Goal: Information Seeking & Learning: Check status

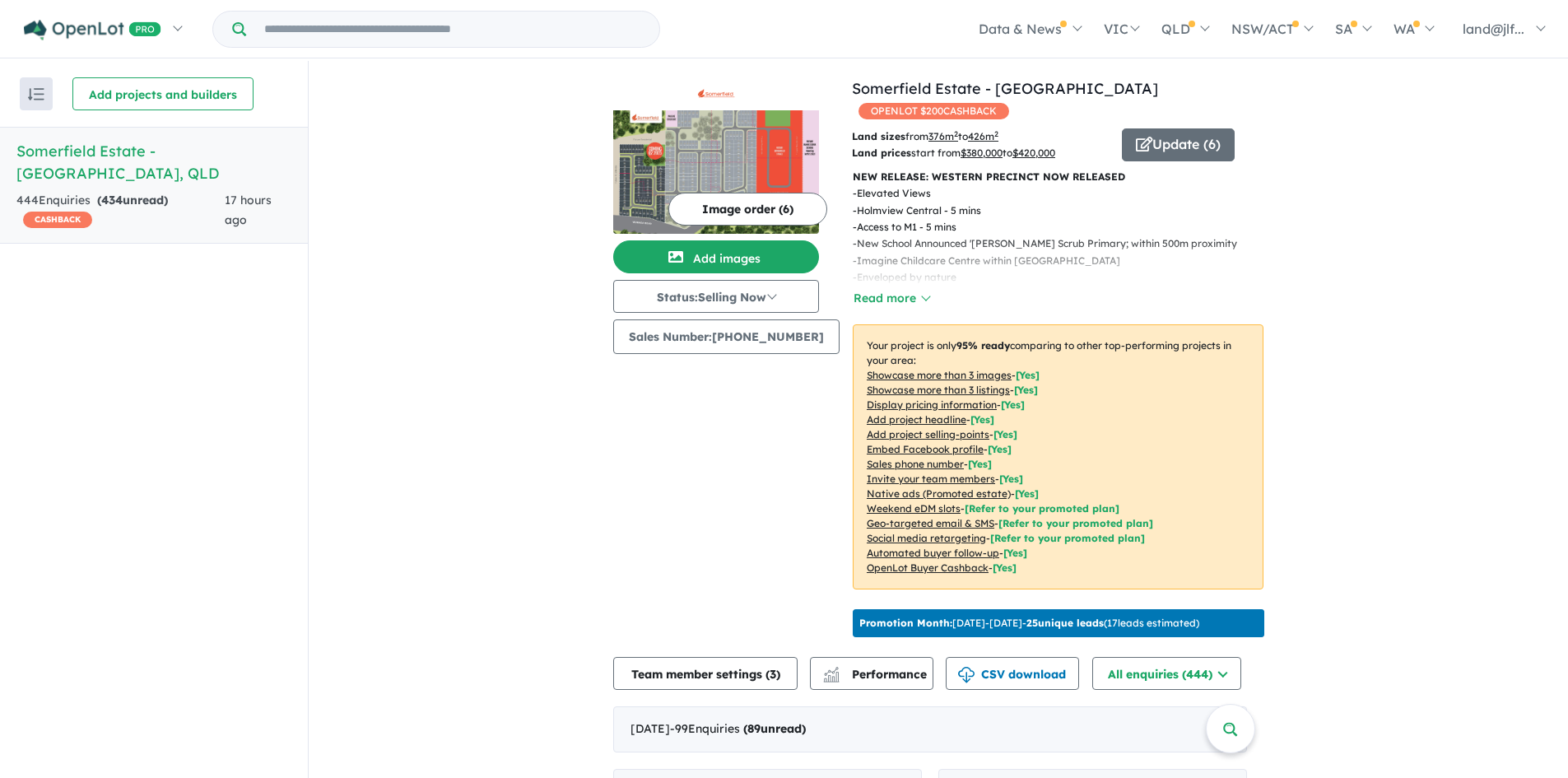
scroll to position [2470, 0]
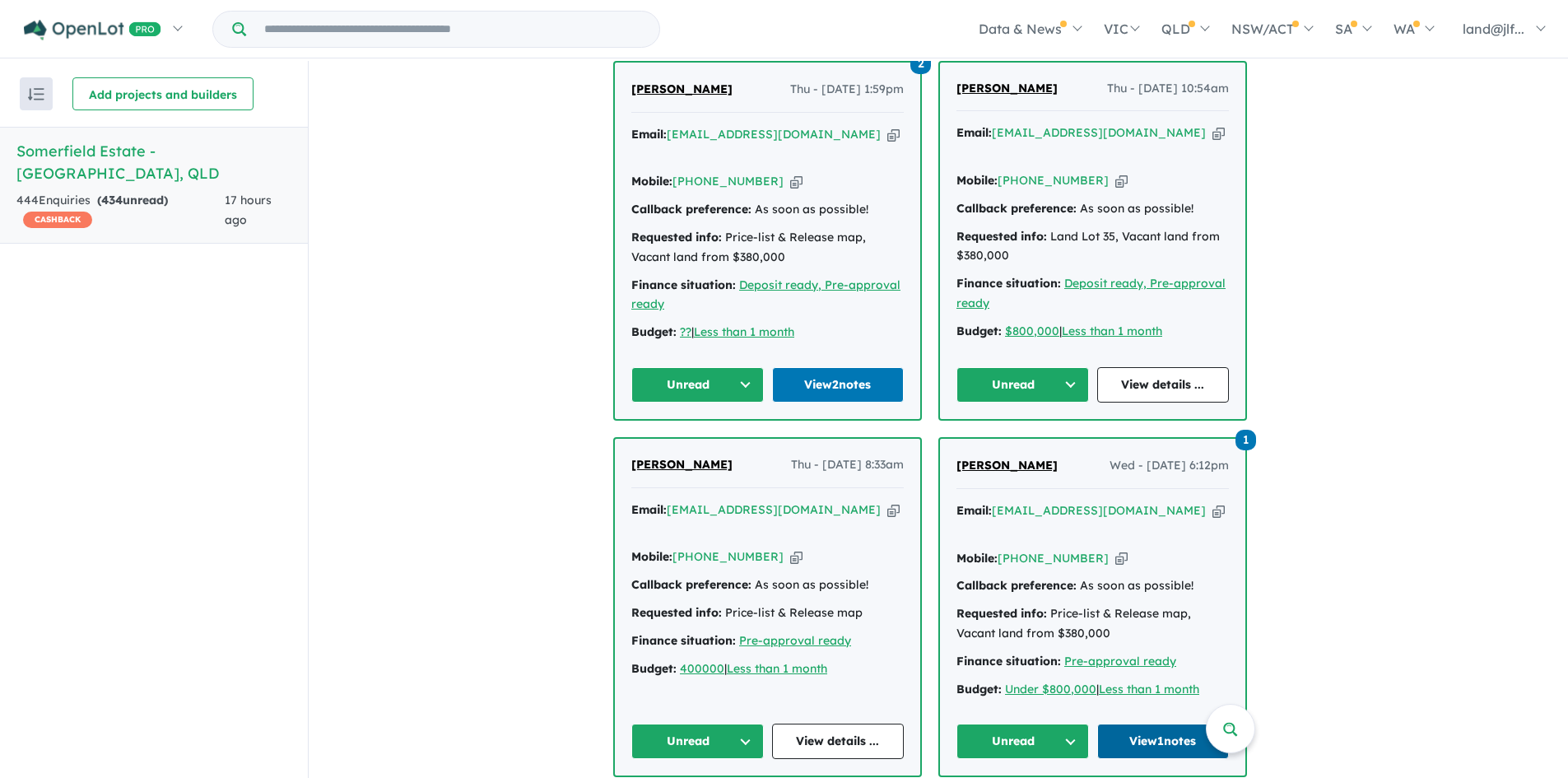
click at [1133, 723] on link "View 1 notes" at bounding box center [1163, 741] width 133 height 36
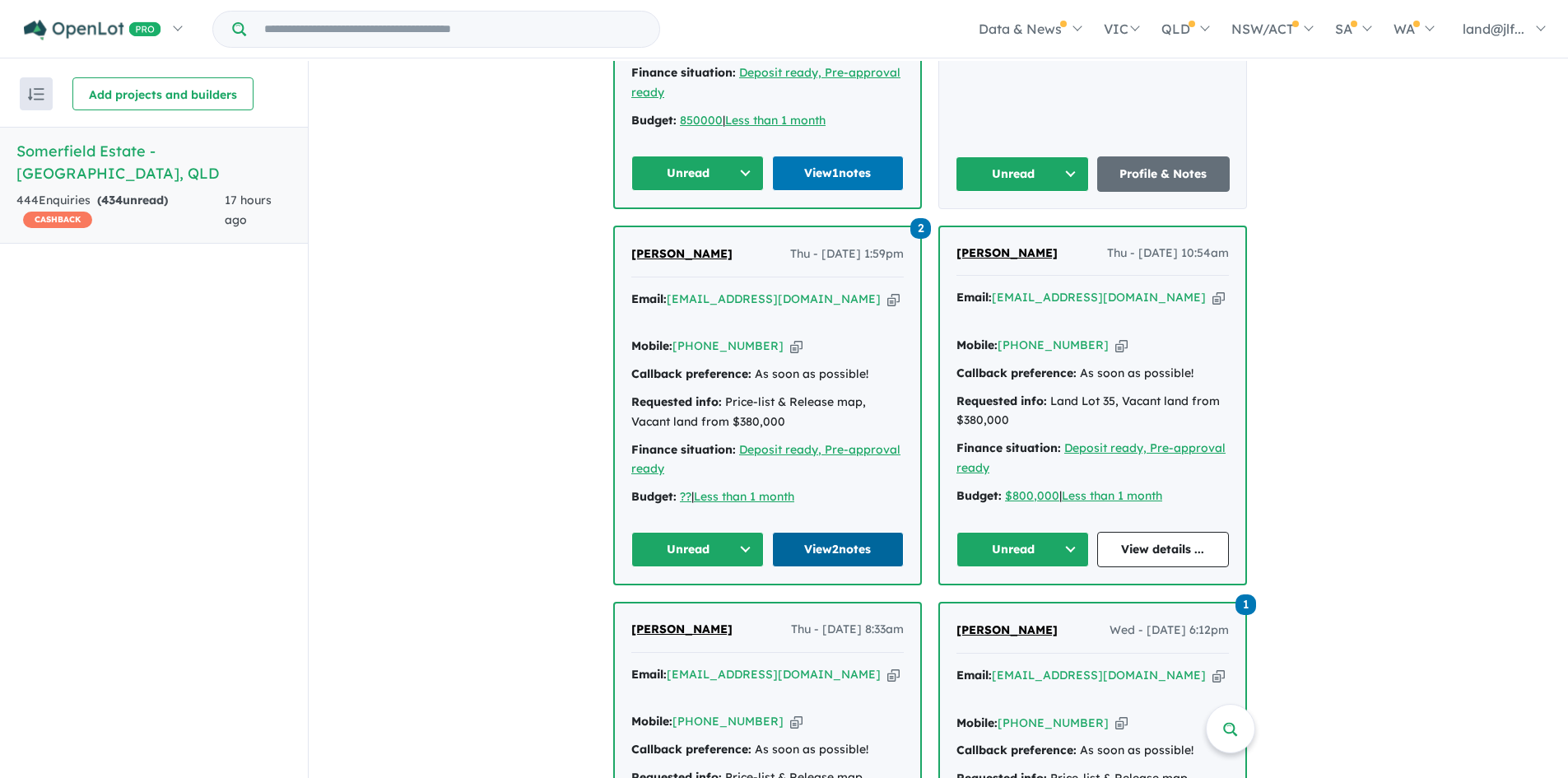
click at [842, 532] on link "View 2 notes" at bounding box center [838, 549] width 133 height 36
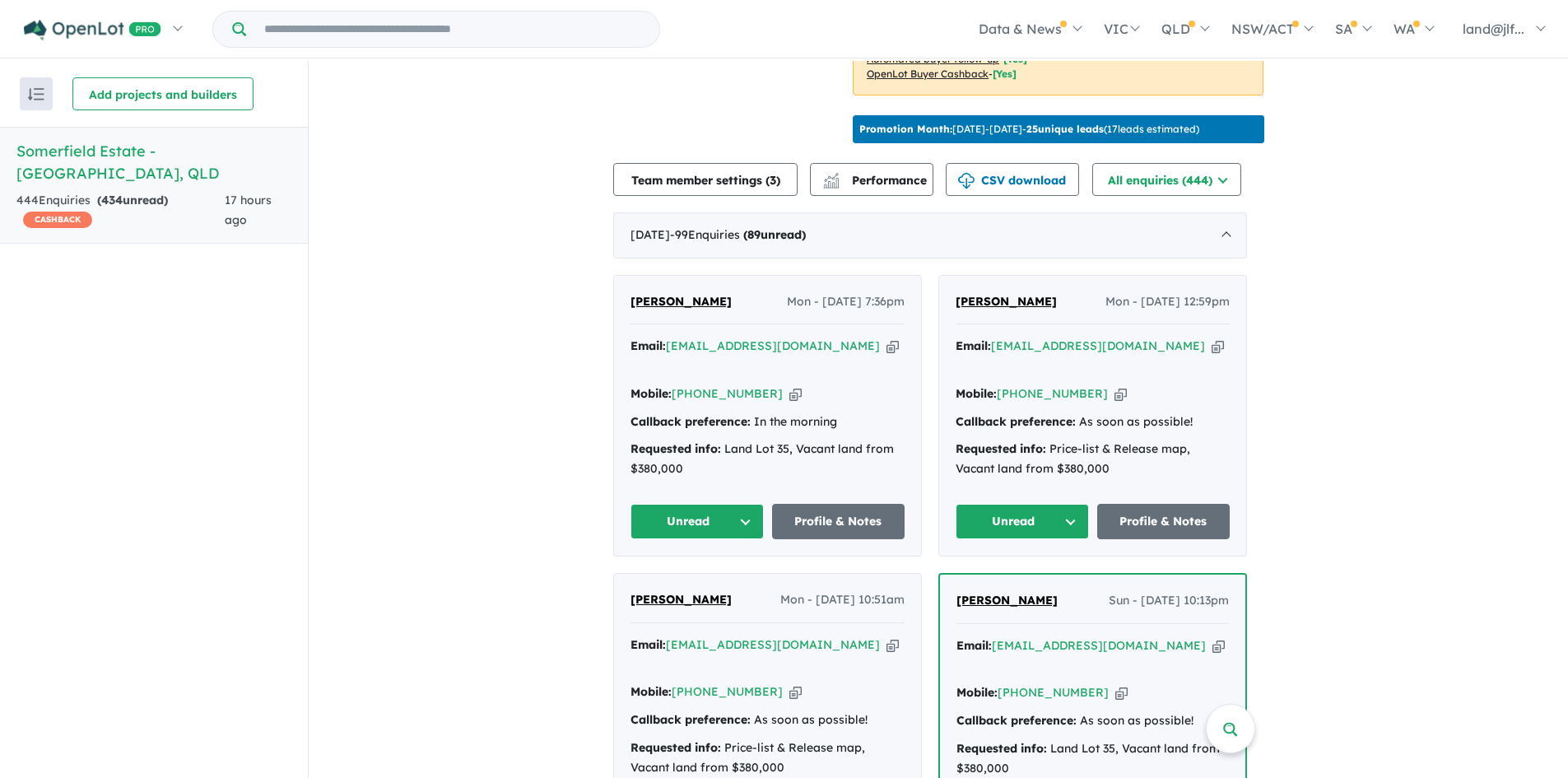
scroll to position [576, 0]
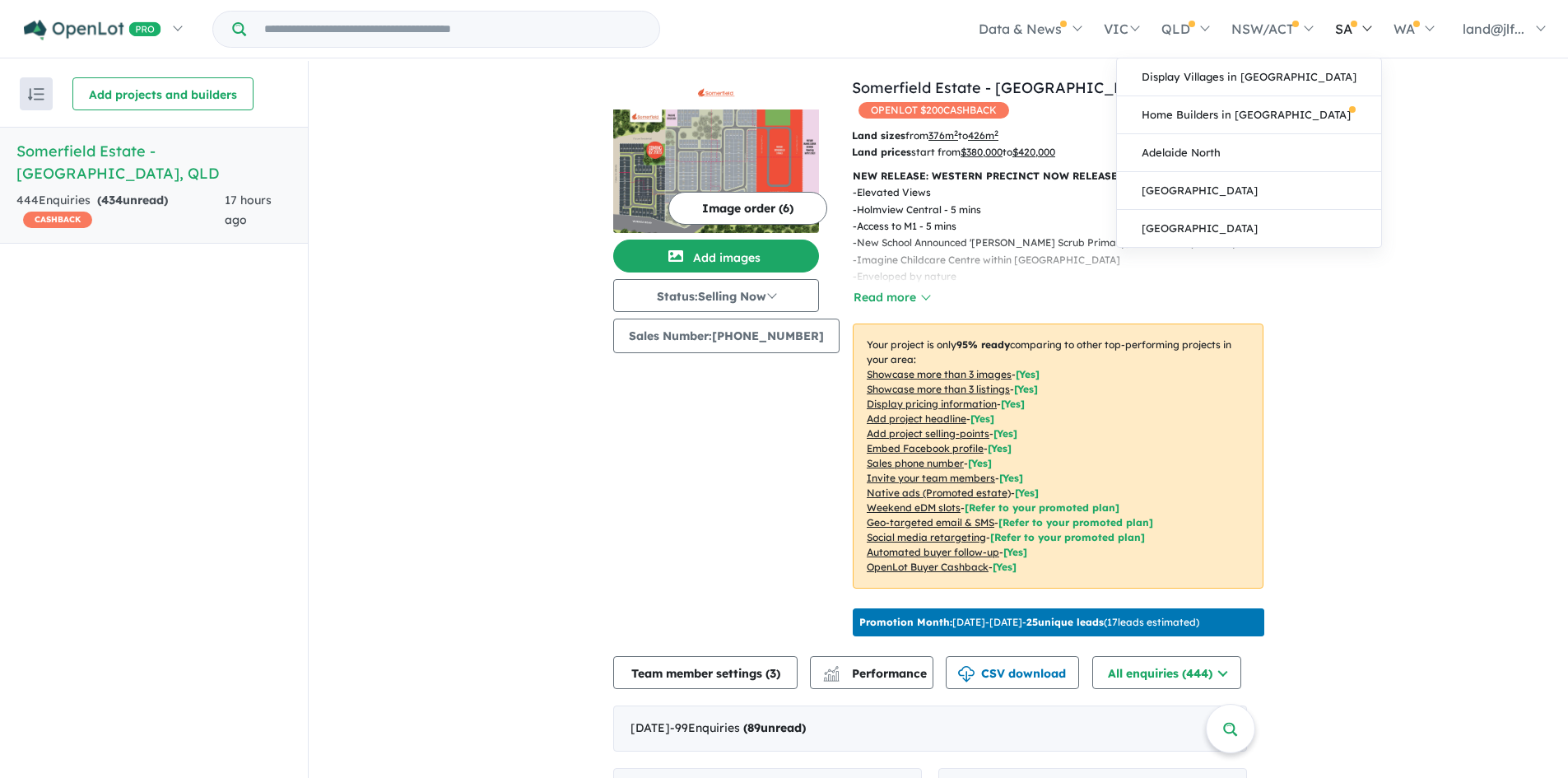
scroll to position [0, 0]
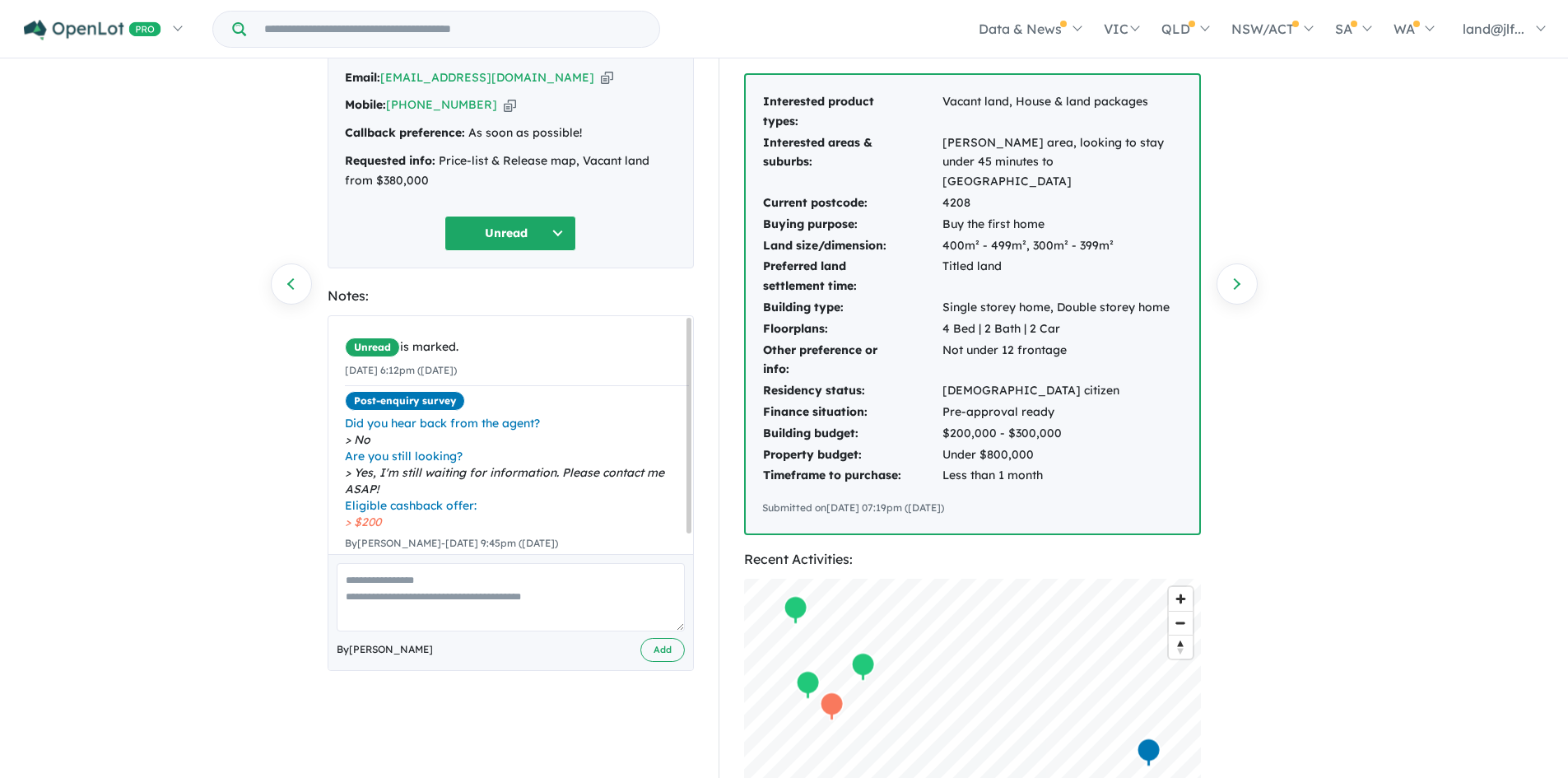
scroll to position [82, 0]
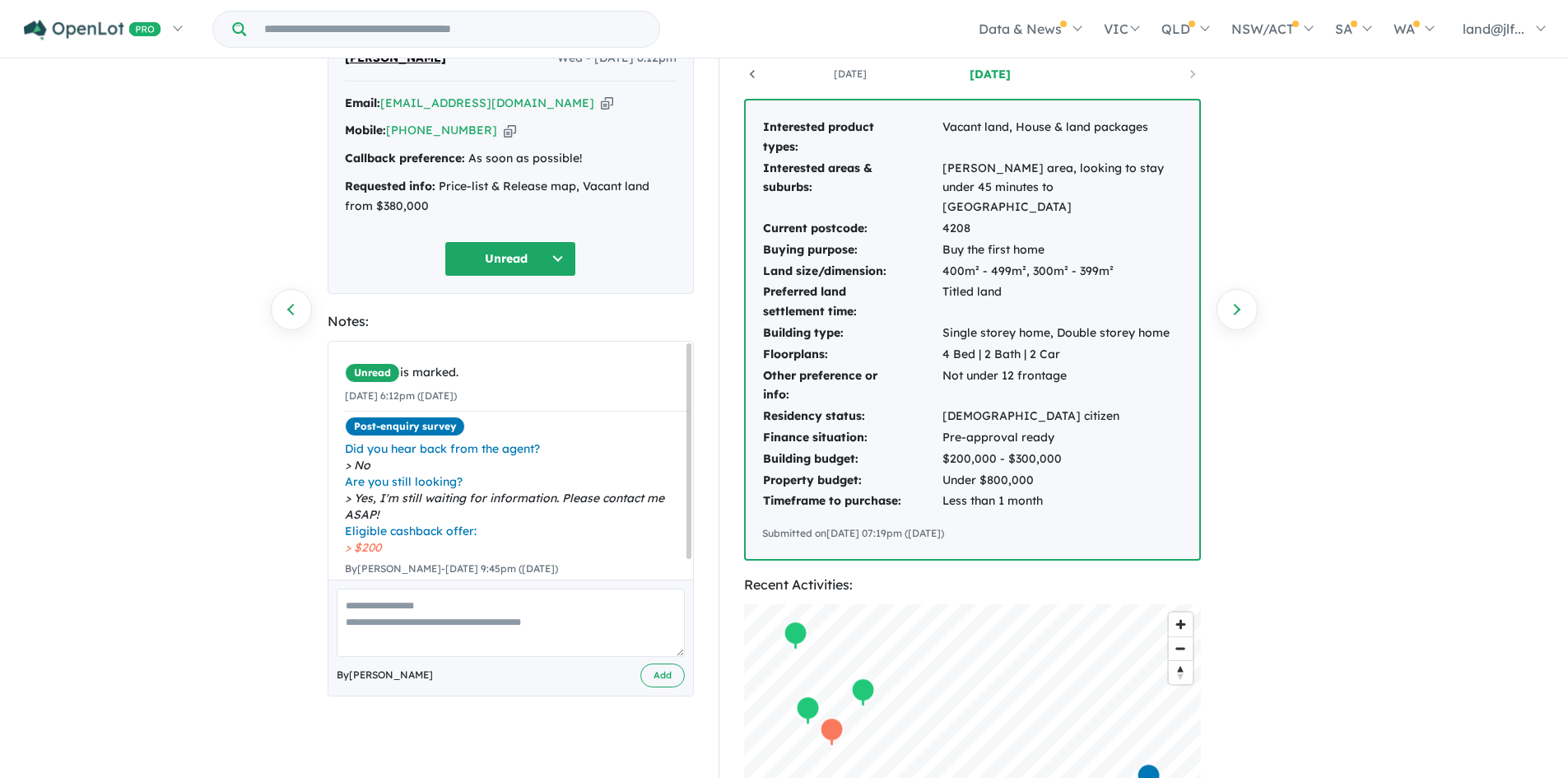
click at [502, 259] on button "Unread" at bounding box center [510, 258] width 132 height 36
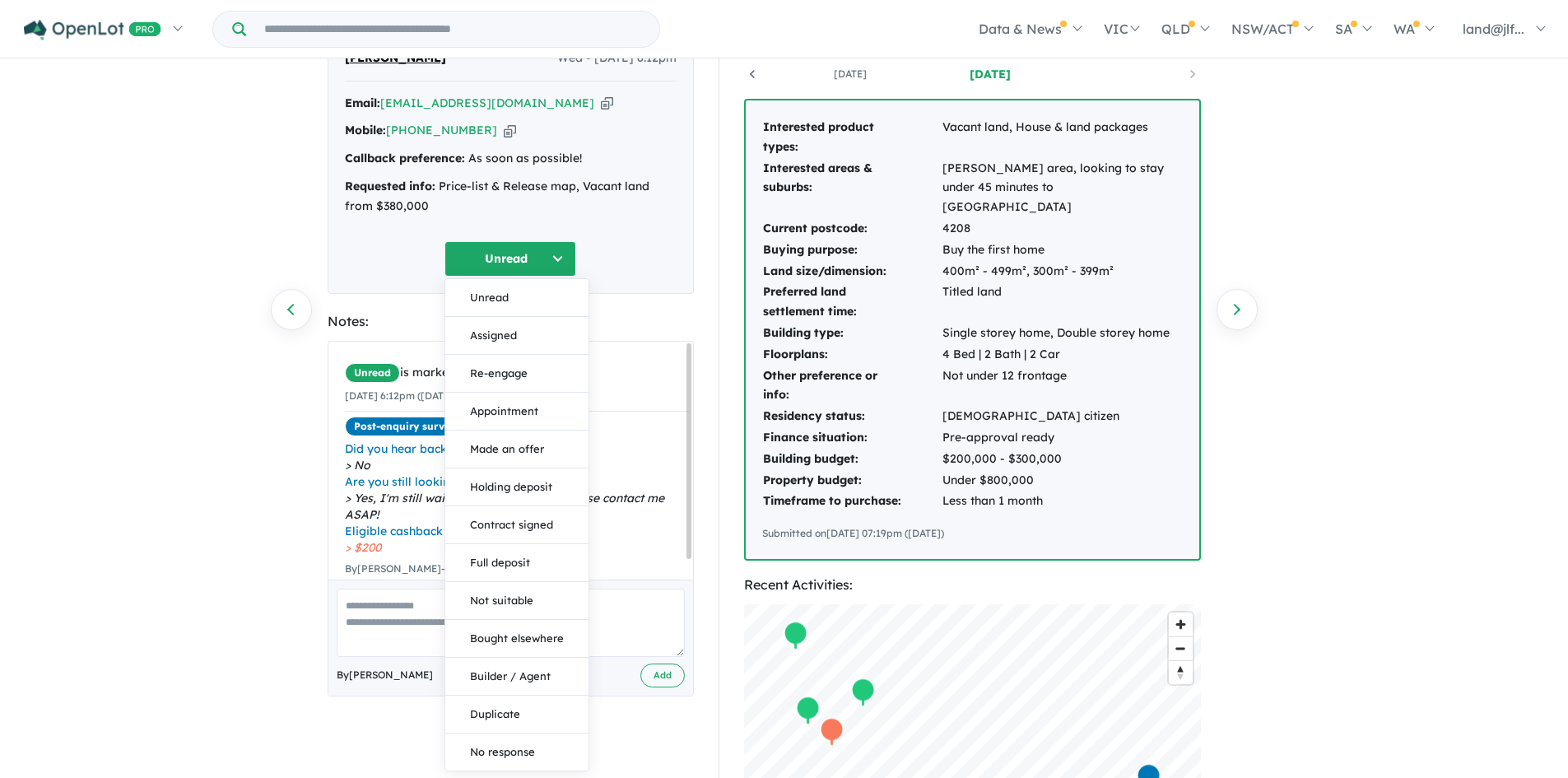
click at [256, 442] on div "448 Enquiries for Somerfield Estate - Holmview Previous enquiry Next enquiry va…" at bounding box center [784, 338] width 1568 height 719
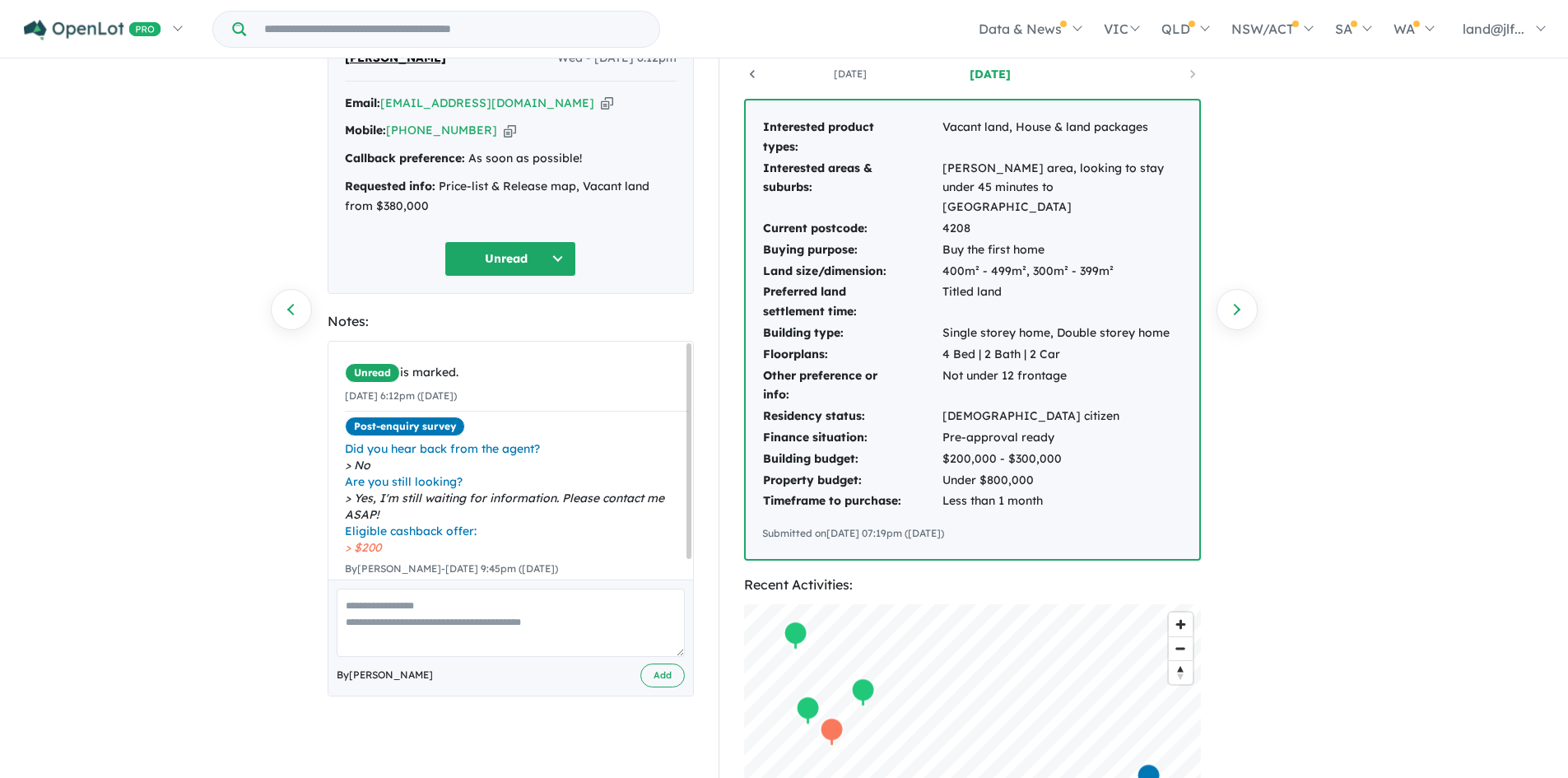
scroll to position [0, 0]
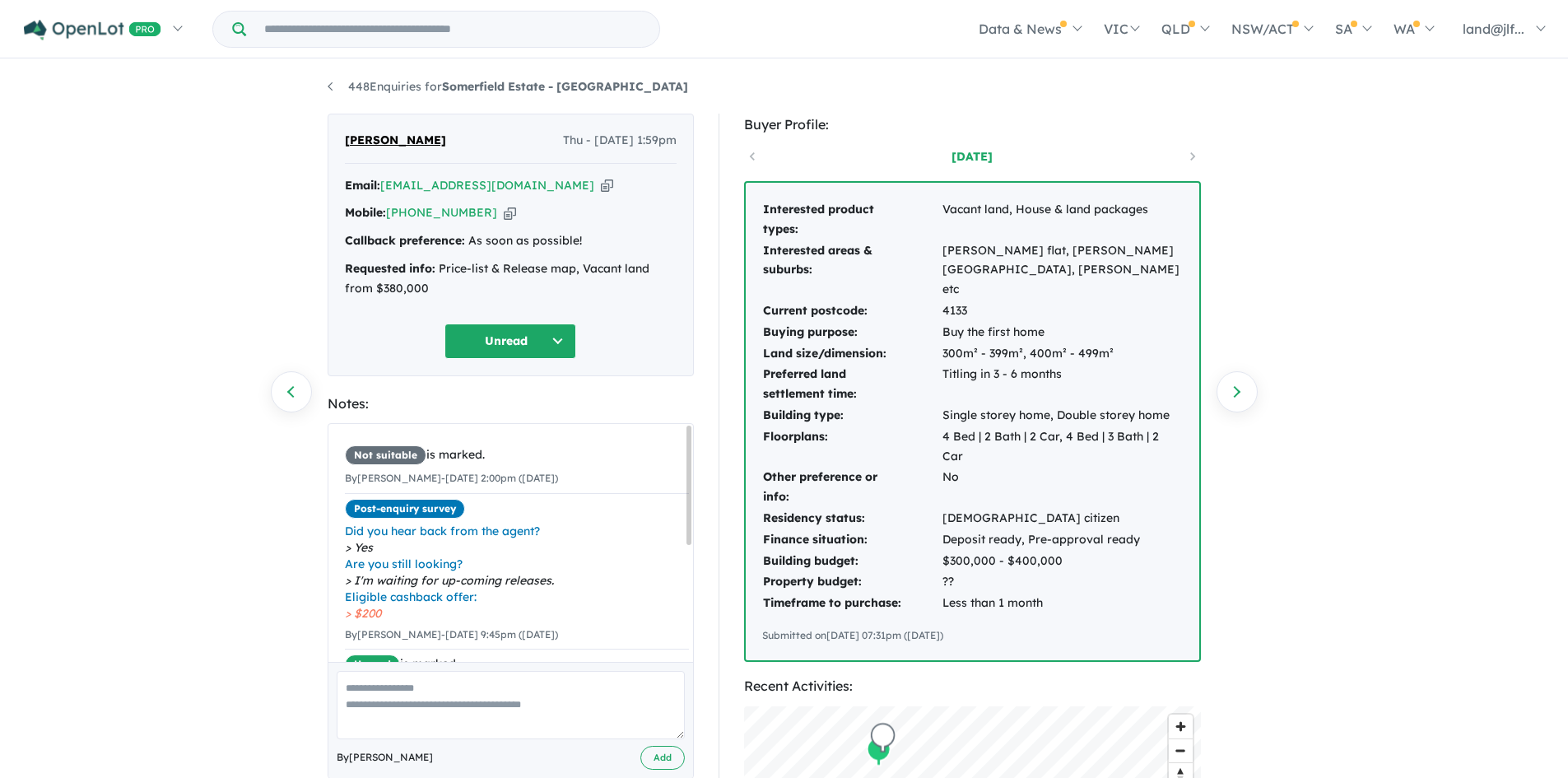
drag, startPoint x: 683, startPoint y: 477, endPoint x: 684, endPoint y: 490, distance: 13.0
click at [684, 489] on div "Not suitable is marked. By [PERSON_NAME] - [DATE] 2:00pm ([DATE]) × Post-enquir…" at bounding box center [516, 658] width 377 height 469
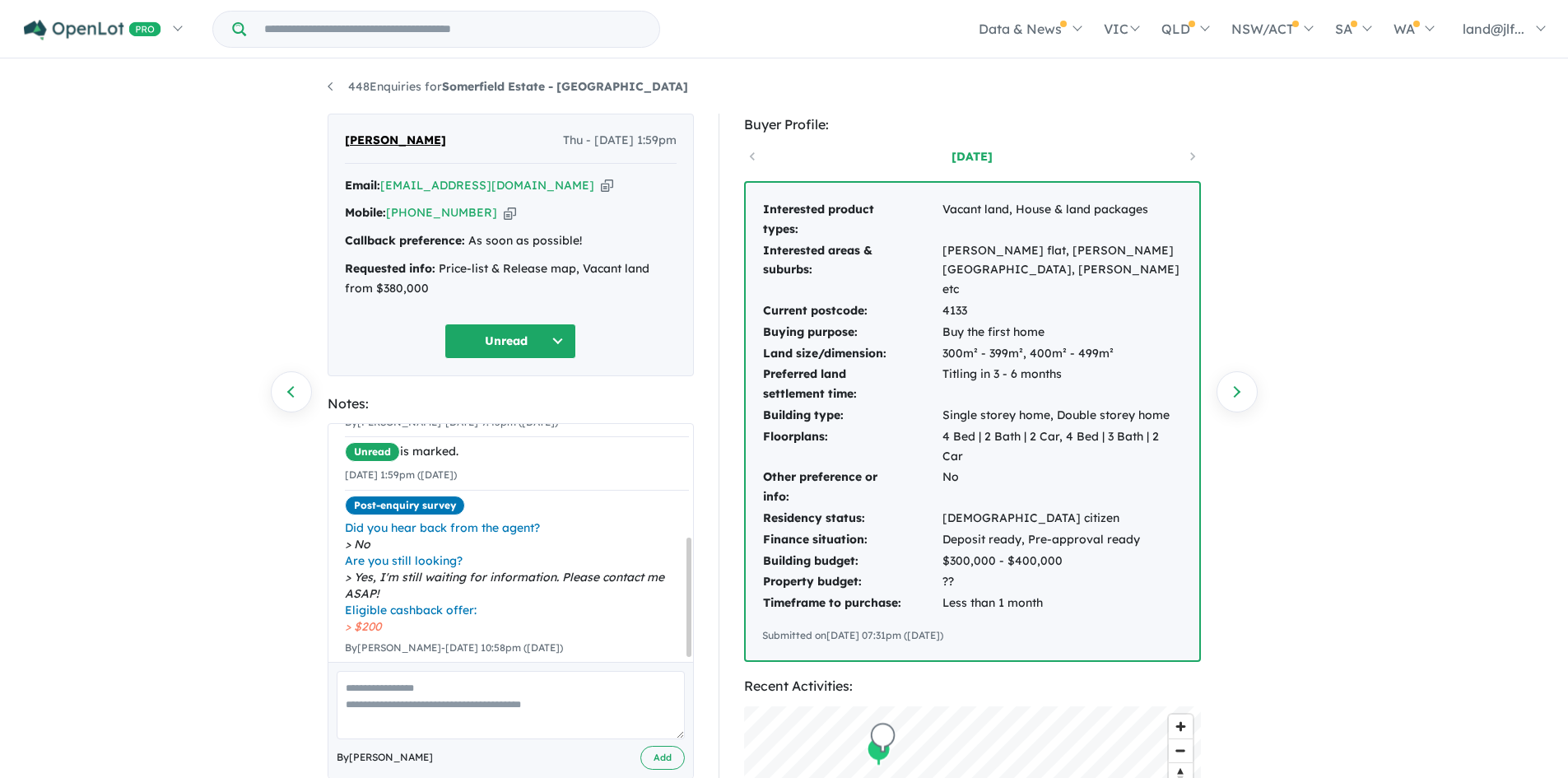
scroll to position [230, 0]
drag, startPoint x: 688, startPoint y: 493, endPoint x: 686, endPoint y: 614, distance: 121.0
click at [686, 614] on div at bounding box center [689, 600] width 5 height 120
drag, startPoint x: 691, startPoint y: 597, endPoint x: 683, endPoint y: 337, distance: 260.1
click at [690, 484] on div "Not suitable is marked. By [PERSON_NAME] - [DATE] 2:00pm ([DATE]) × Post-enquir…" at bounding box center [510, 542] width 365 height 238
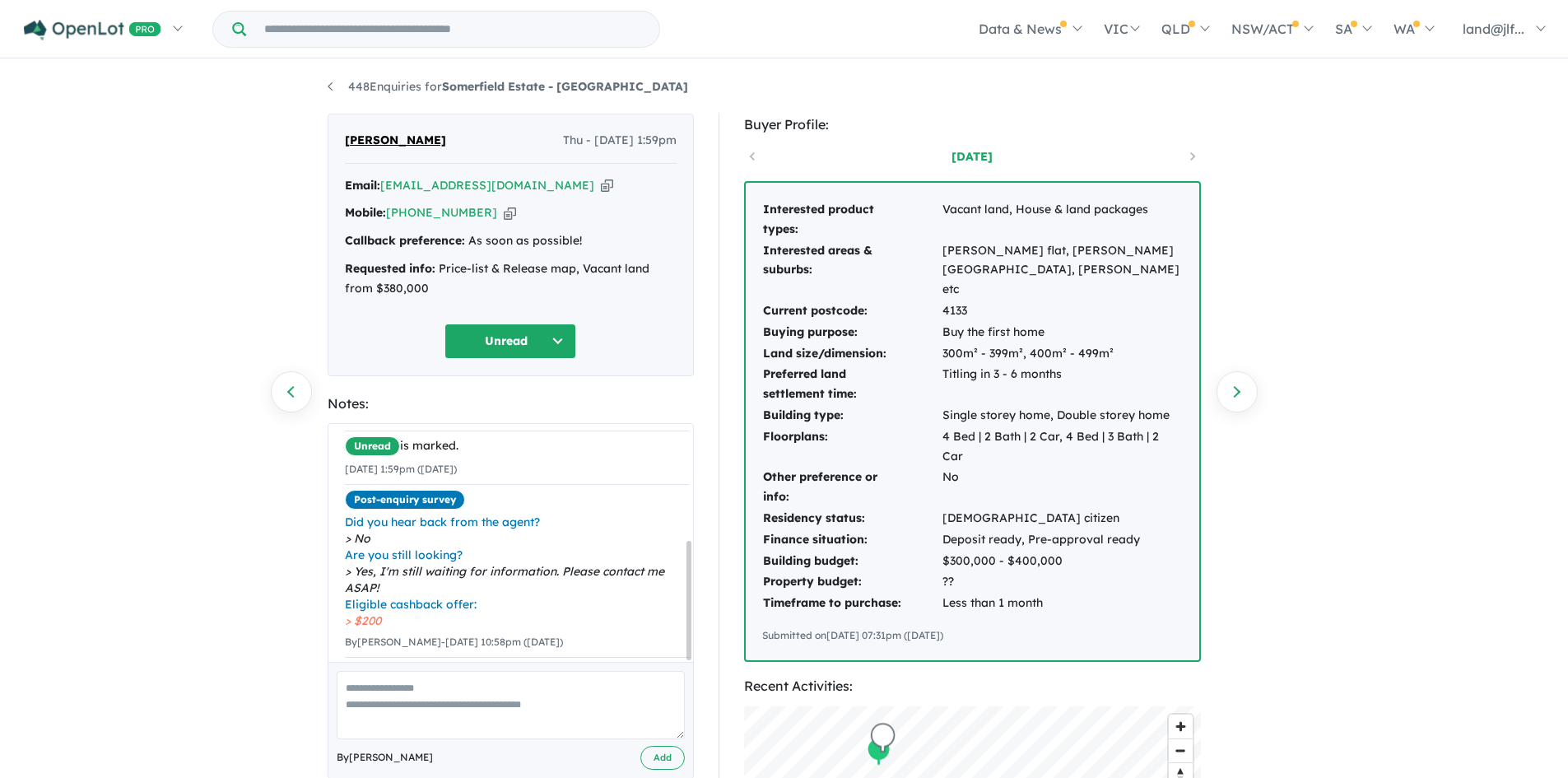
click at [667, 388] on div "[PERSON_NAME] Thu - [DATE] 1:59pm Email: [EMAIL_ADDRESS][DOMAIN_NAME] Copied! M…" at bounding box center [510, 446] width 366 height 665
click at [573, 352] on button "Unread" at bounding box center [510, 340] width 132 height 36
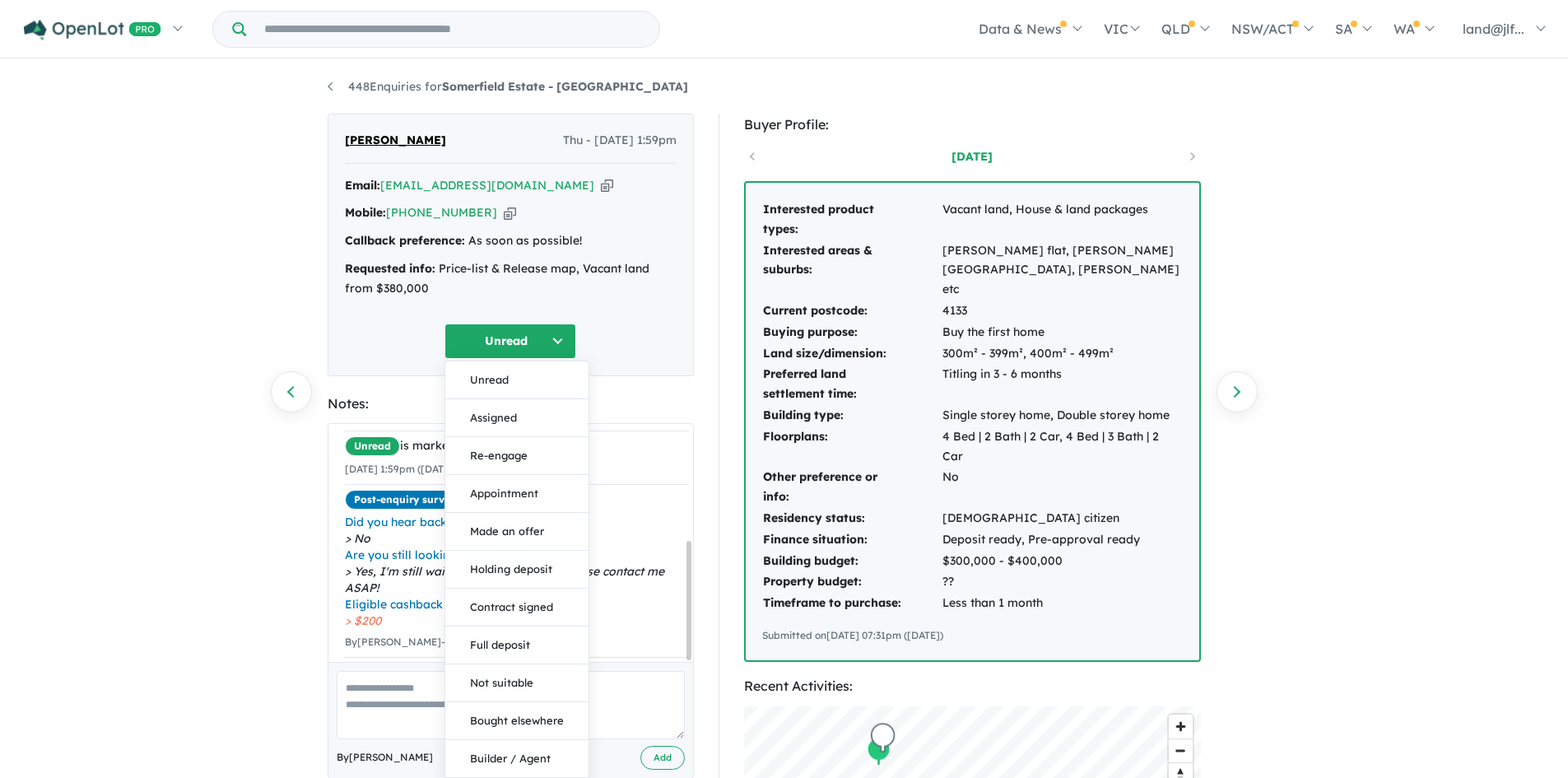
click at [567, 346] on button "Unread" at bounding box center [510, 340] width 132 height 36
